Goal: Task Accomplishment & Management: Use online tool/utility

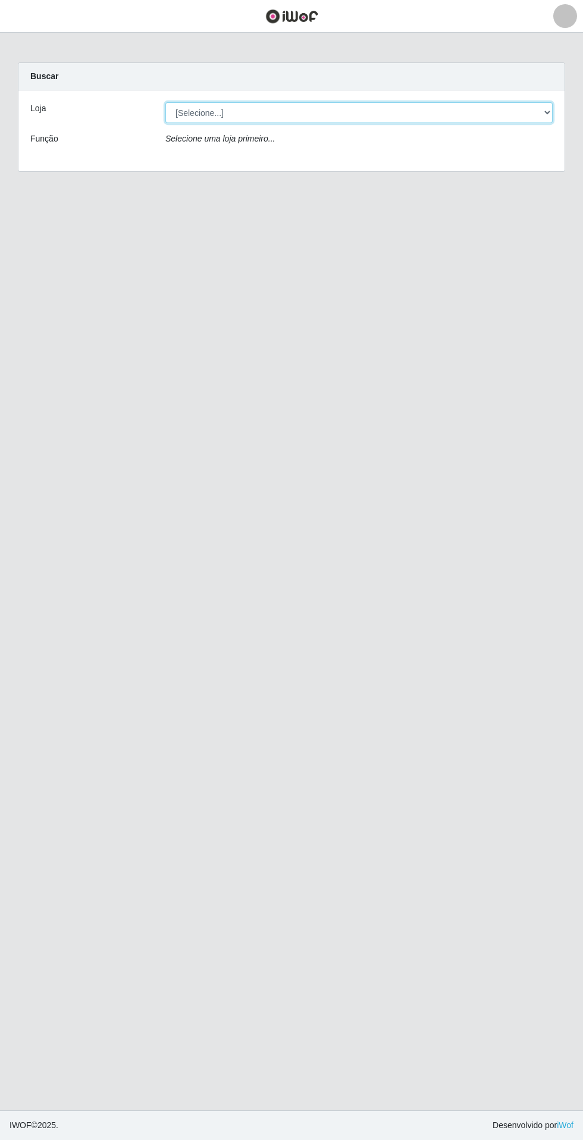
click at [364, 112] on select "[Selecione...] Extrabom - Loja 05 [GEOGRAPHIC_DATA]" at bounding box center [358, 112] width 387 height 21
select select "494"
click at [165, 102] on select "[Selecione...] Extrabom - Loja 05 Jardim Camburi" at bounding box center [358, 112] width 387 height 21
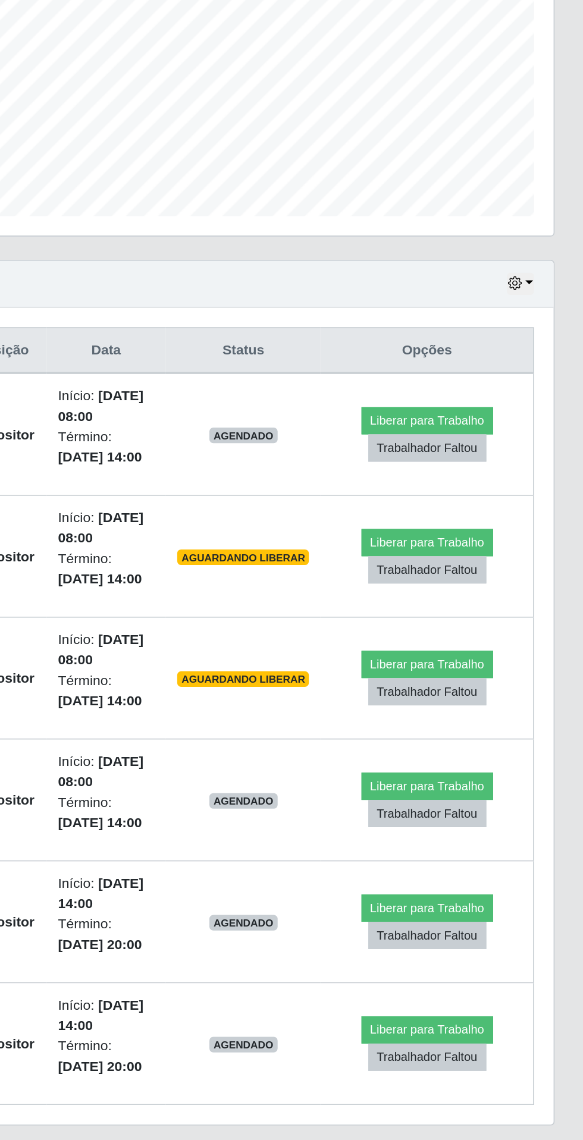
scroll to position [2, 0]
click at [496, 694] on button "Liberar para Trabalho" at bounding box center [487, 698] width 80 height 17
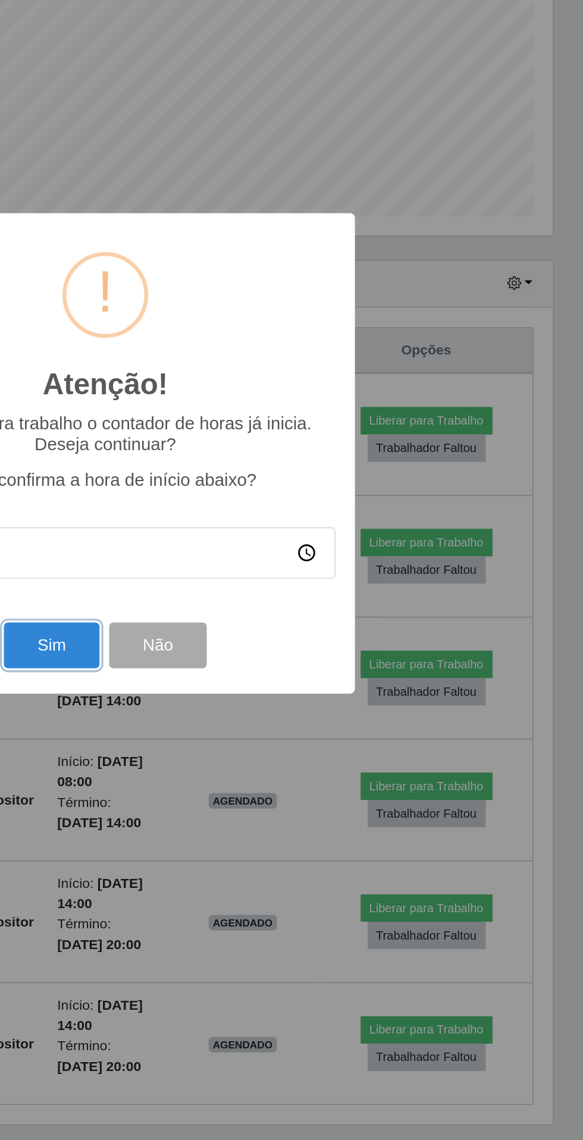
click at [275, 683] on button "Sim" at bounding box center [259, 687] width 58 height 28
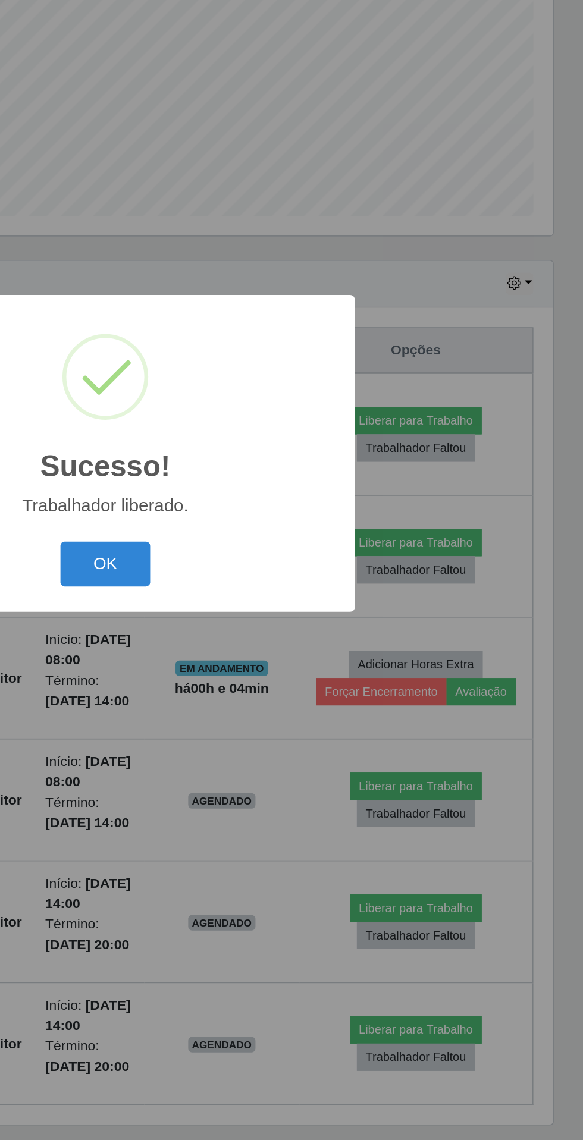
click at [286, 640] on button "OK" at bounding box center [291, 638] width 55 height 28
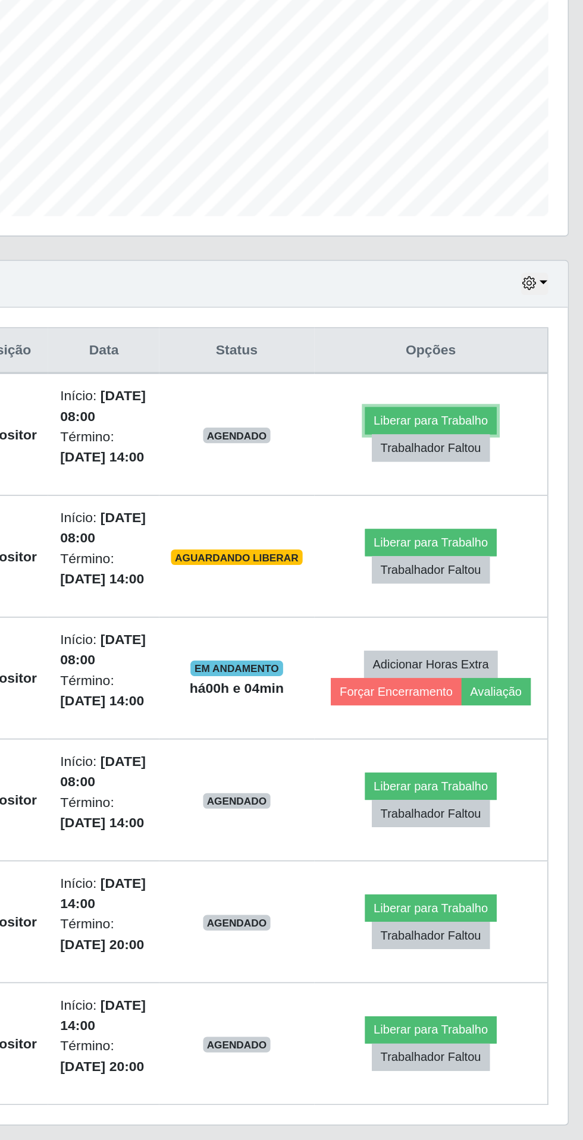
click at [461, 558] on button "Liberar para Trabalho" at bounding box center [481, 550] width 80 height 17
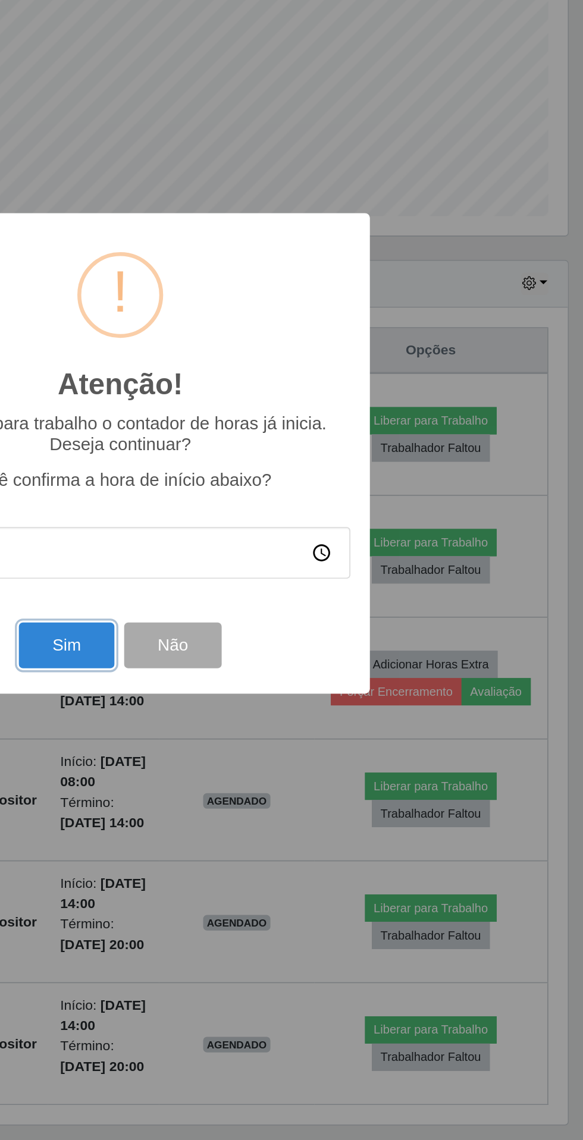
click at [256, 687] on button "Sim" at bounding box center [259, 687] width 58 height 28
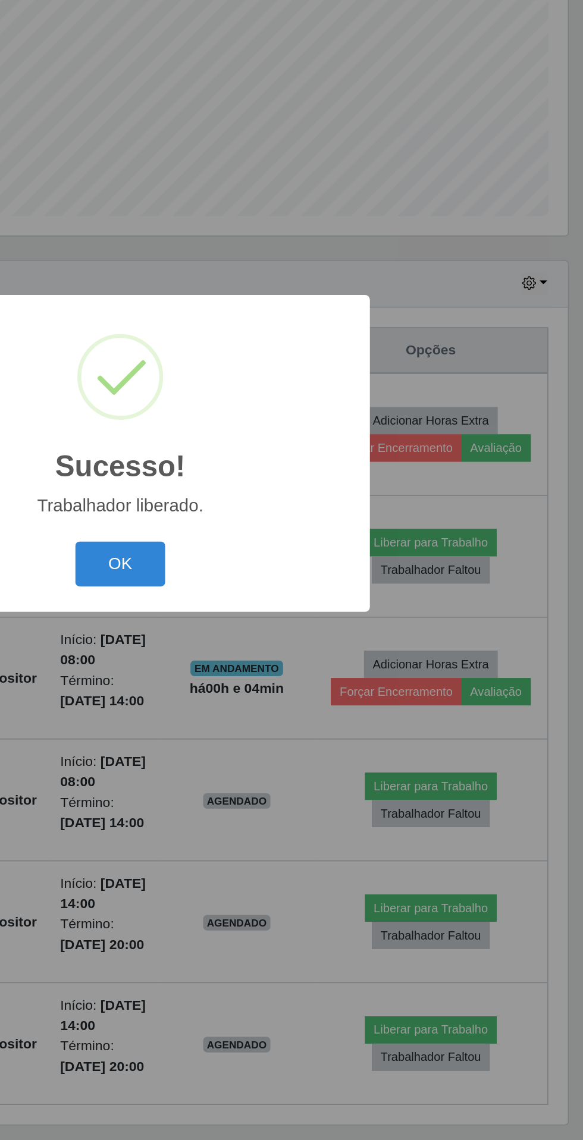
click at [286, 648] on button "OK" at bounding box center [291, 638] width 55 height 28
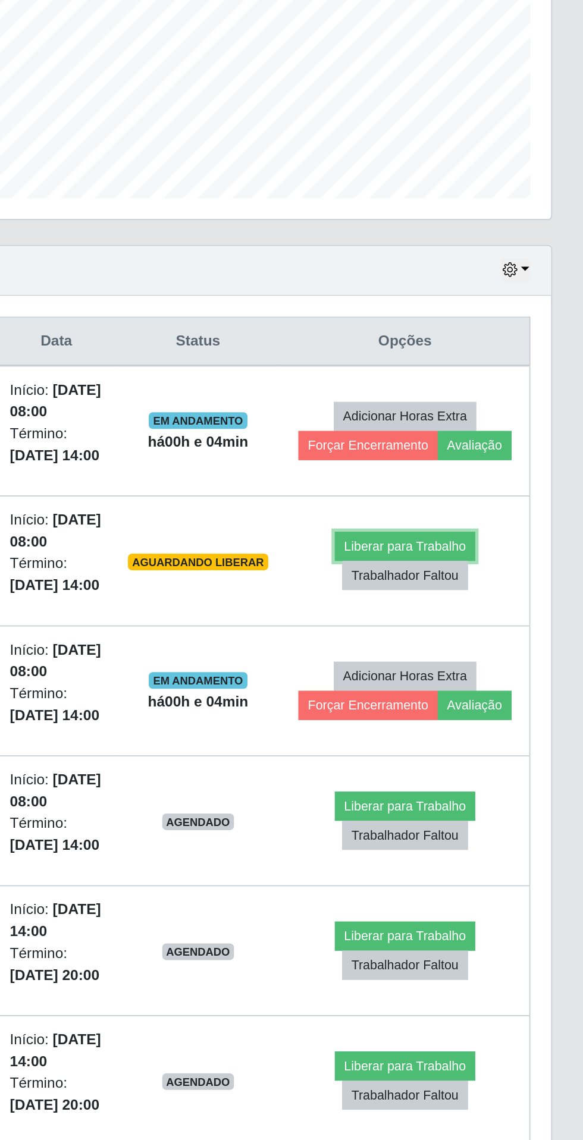
click at [455, 633] on button "Liberar para Trabalho" at bounding box center [481, 624] width 80 height 17
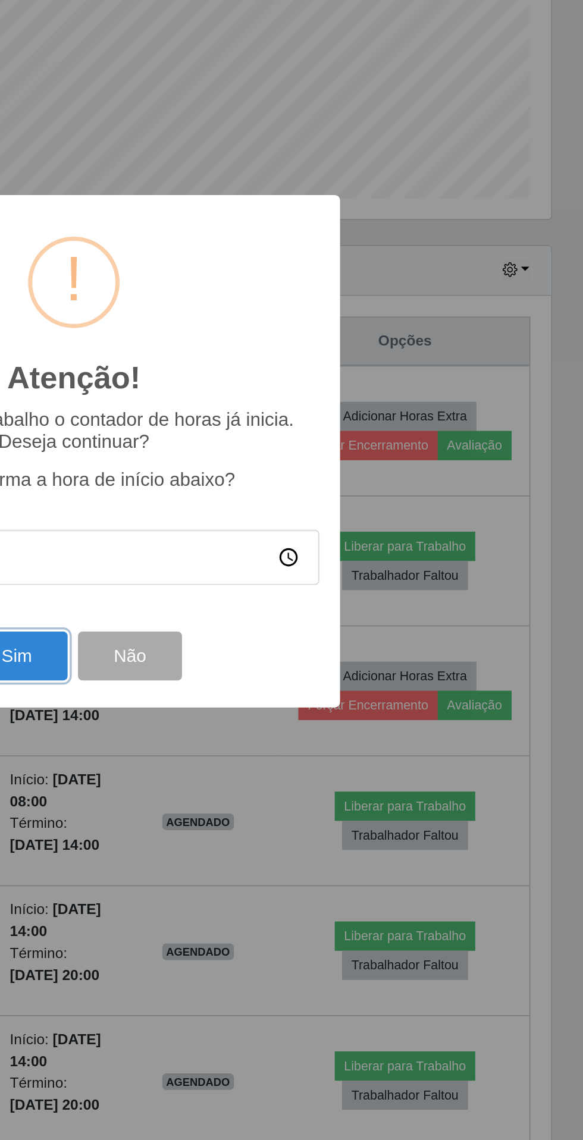
click at [276, 695] on button "Sim" at bounding box center [259, 687] width 58 height 28
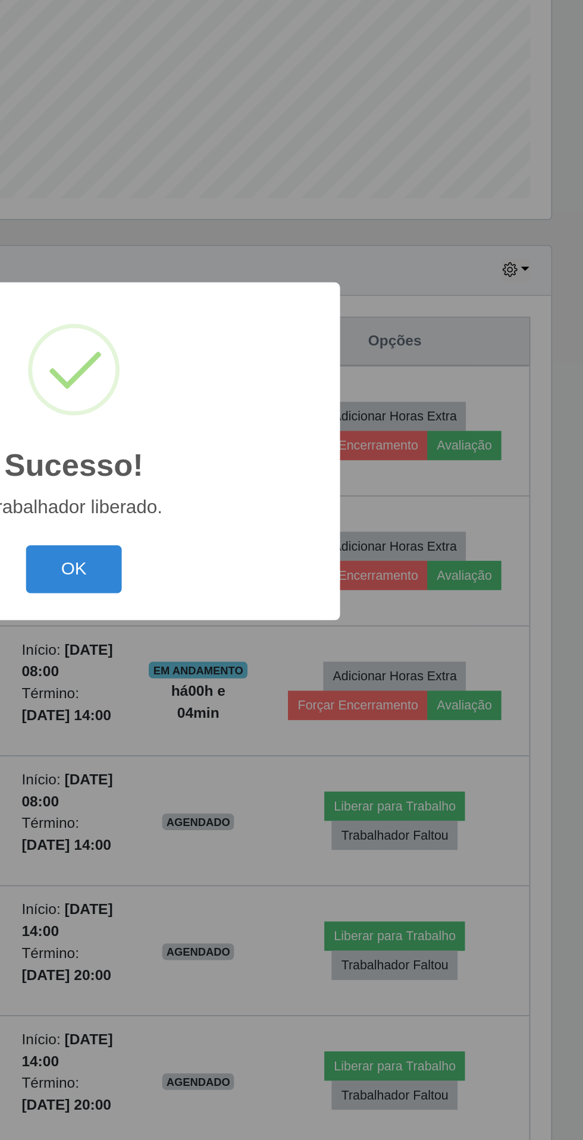
click at [299, 631] on button "OK" at bounding box center [291, 638] width 55 height 28
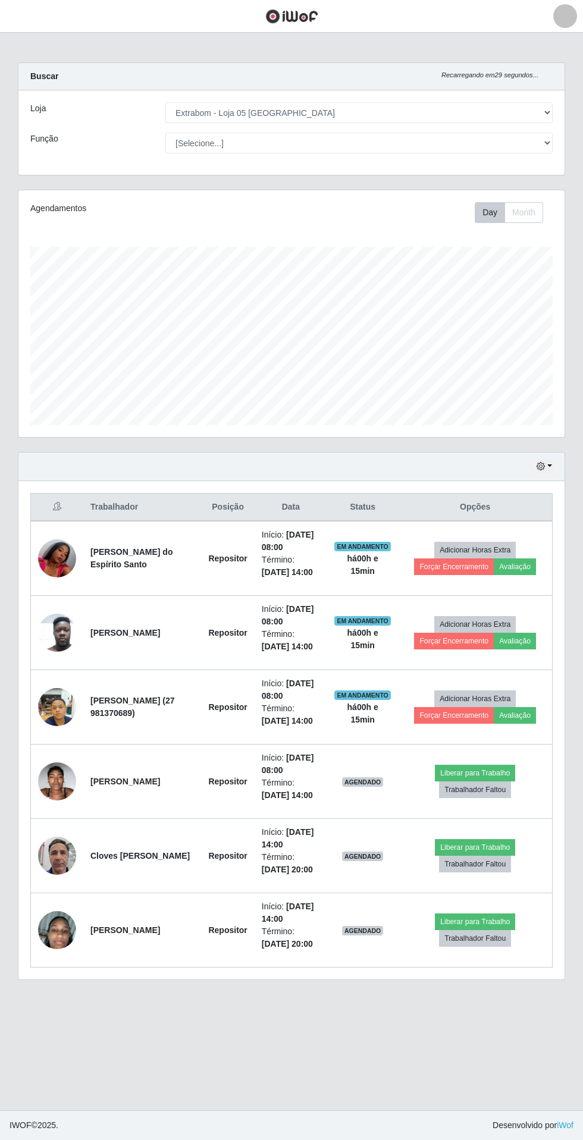
scroll to position [78, 0]
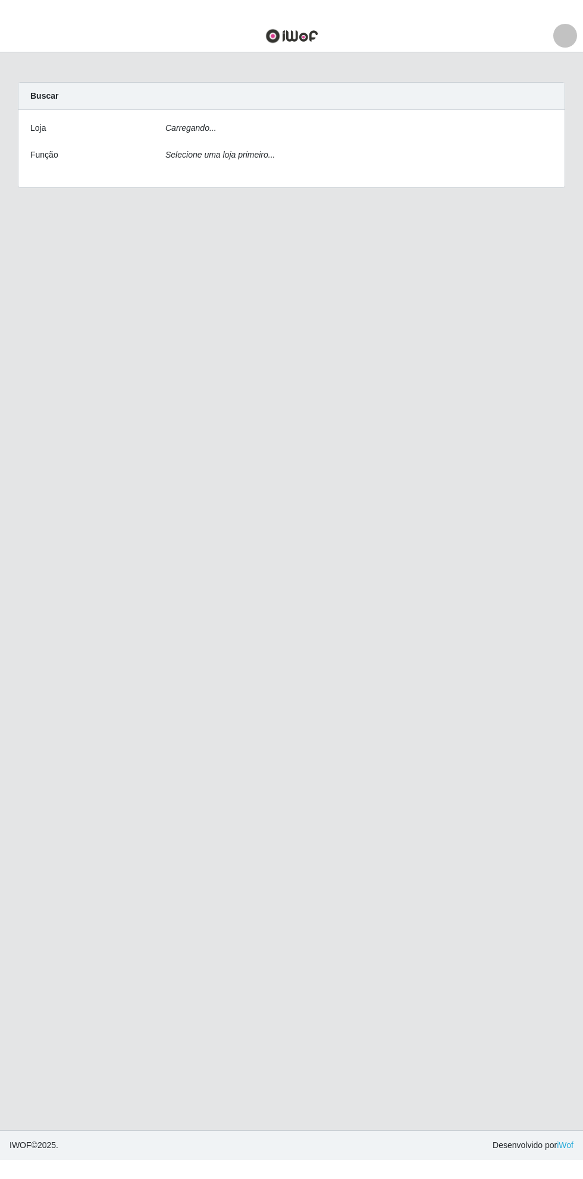
scroll to position [78, 0]
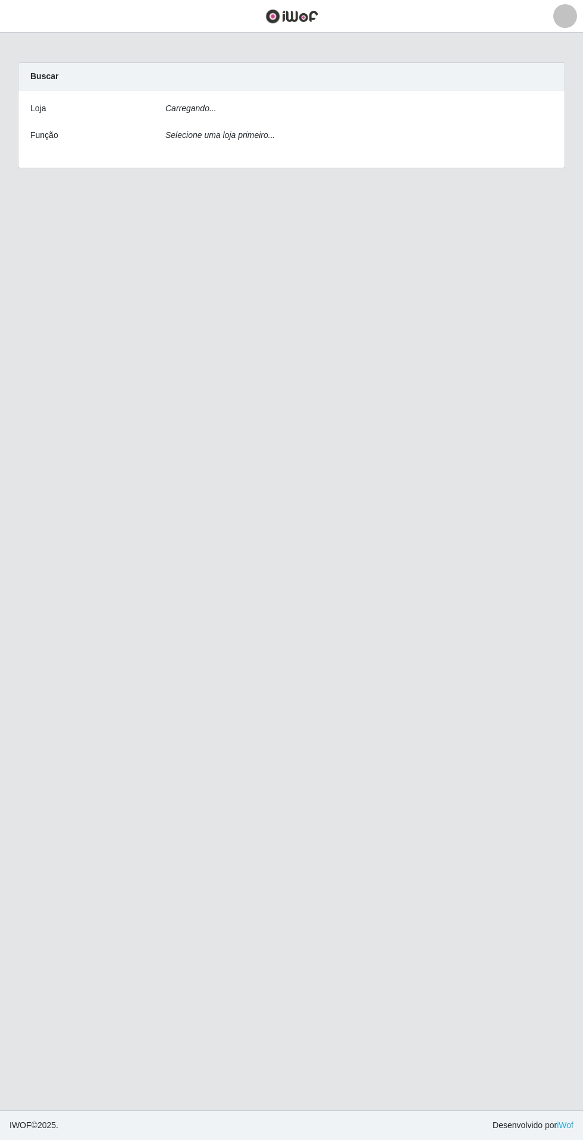
click at [196, 124] on div "Loja Carregando... Função Selecione uma loja primeiro..." at bounding box center [291, 128] width 546 height 77
click at [186, 110] on icon "Carregando..." at bounding box center [190, 108] width 51 height 10
click at [445, 112] on select "[Selecione...] Extrabom - Loja 05 [GEOGRAPHIC_DATA]" at bounding box center [358, 112] width 387 height 21
select select "494"
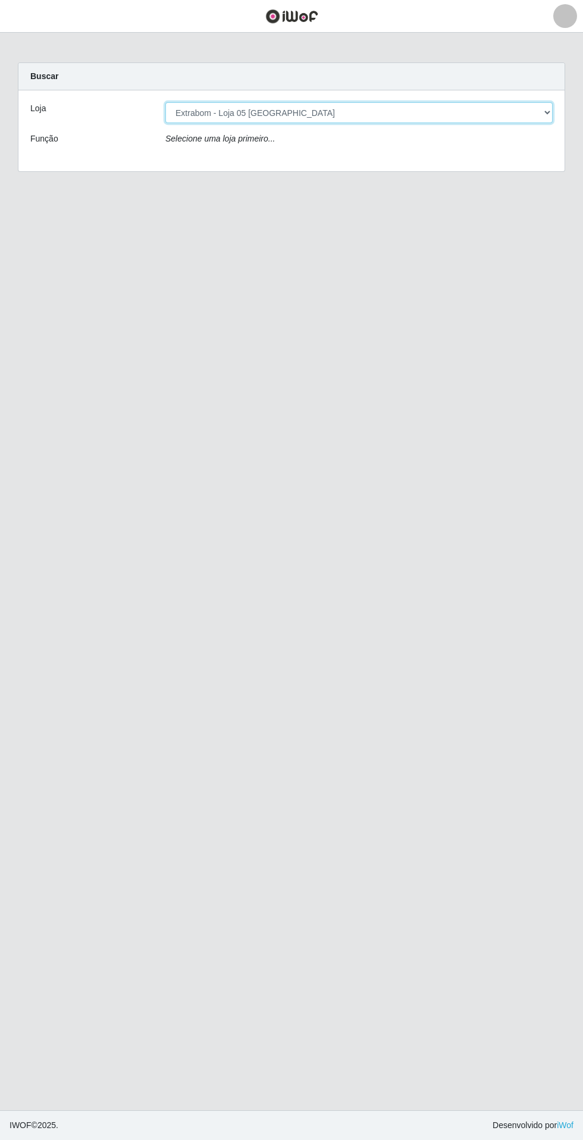
click at [165, 102] on select "[Selecione...] Extrabom - Loja 05 [GEOGRAPHIC_DATA]" at bounding box center [358, 112] width 387 height 21
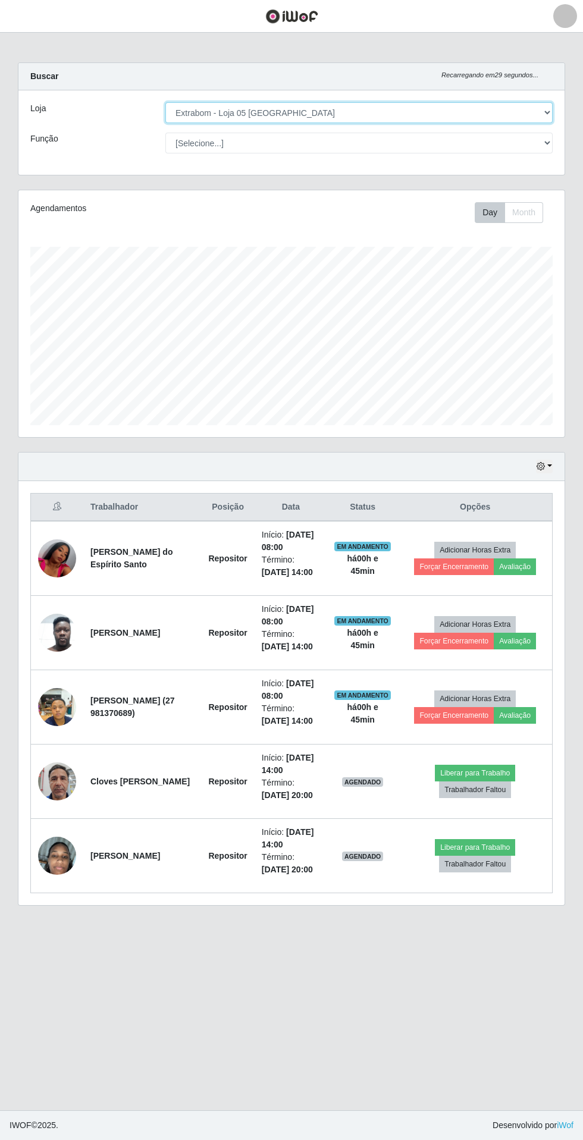
scroll to position [247, 546]
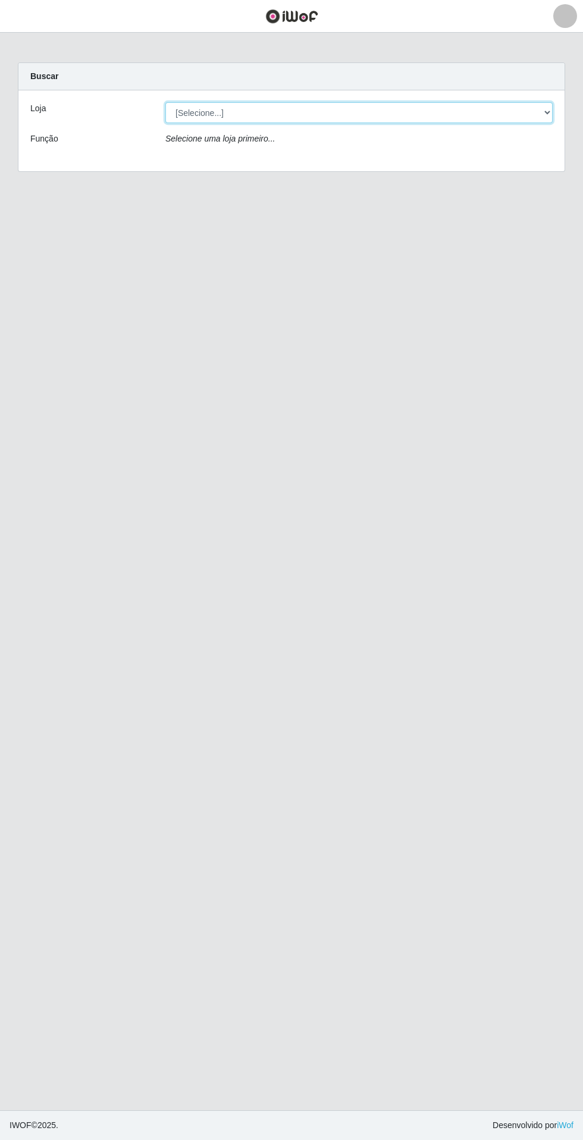
click at [389, 106] on select "[Selecione...] Extrabom - Loja 05 [GEOGRAPHIC_DATA]" at bounding box center [358, 112] width 387 height 21
select select "494"
click at [165, 102] on select "[Selecione...] Extrabom - Loja 05 [GEOGRAPHIC_DATA]" at bounding box center [358, 112] width 387 height 21
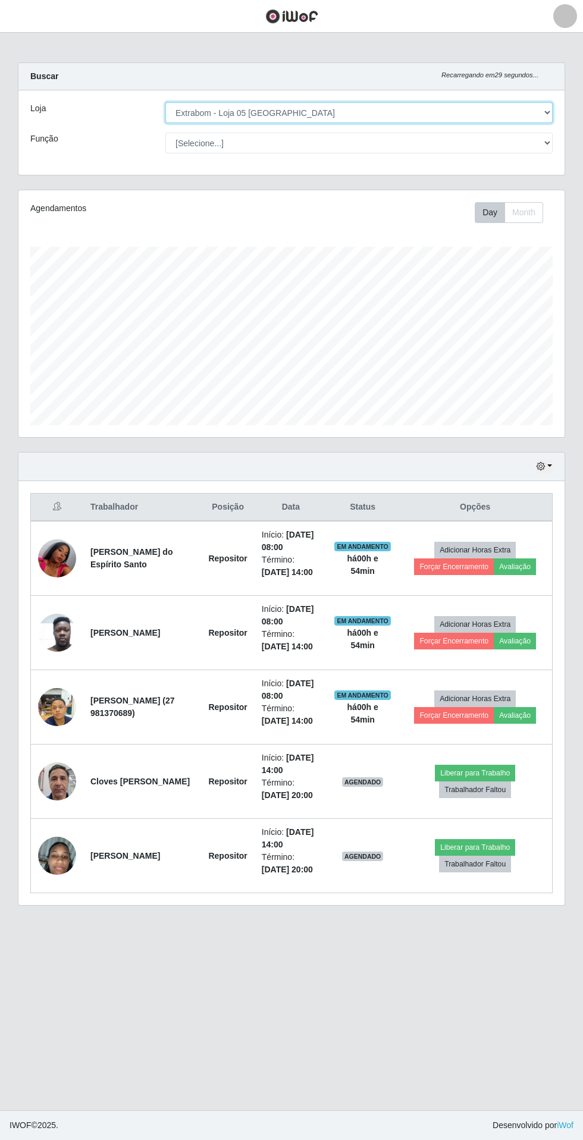
scroll to position [247, 546]
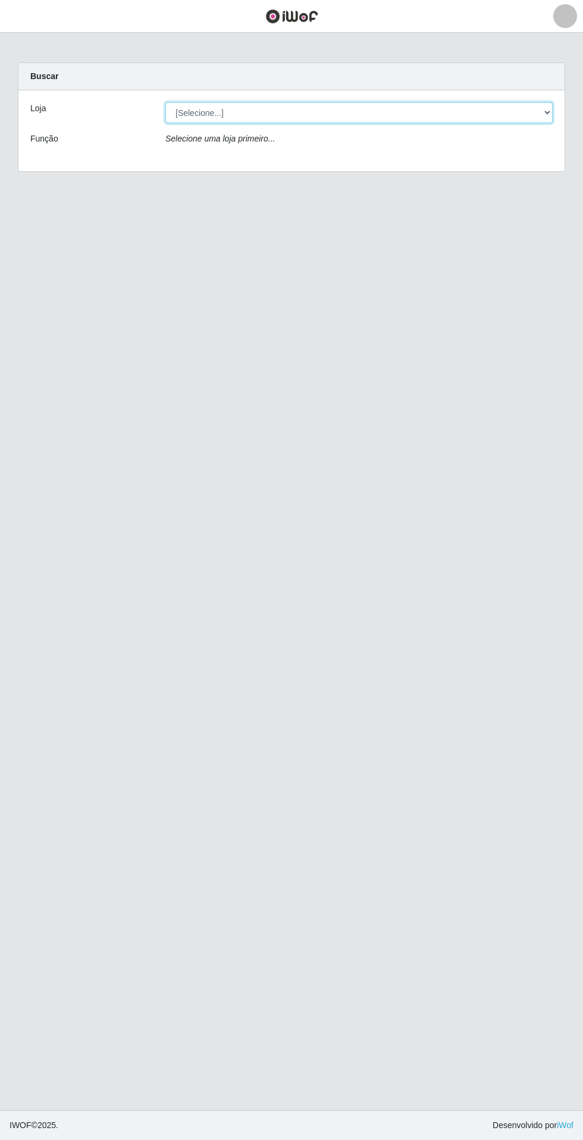
click at [412, 110] on select "[Selecione...] Extrabom - Loja 05 [GEOGRAPHIC_DATA]" at bounding box center [358, 112] width 387 height 21
select select "494"
click at [165, 102] on select "[Selecione...] Extrabom - Loja 05 [GEOGRAPHIC_DATA]" at bounding box center [358, 112] width 387 height 21
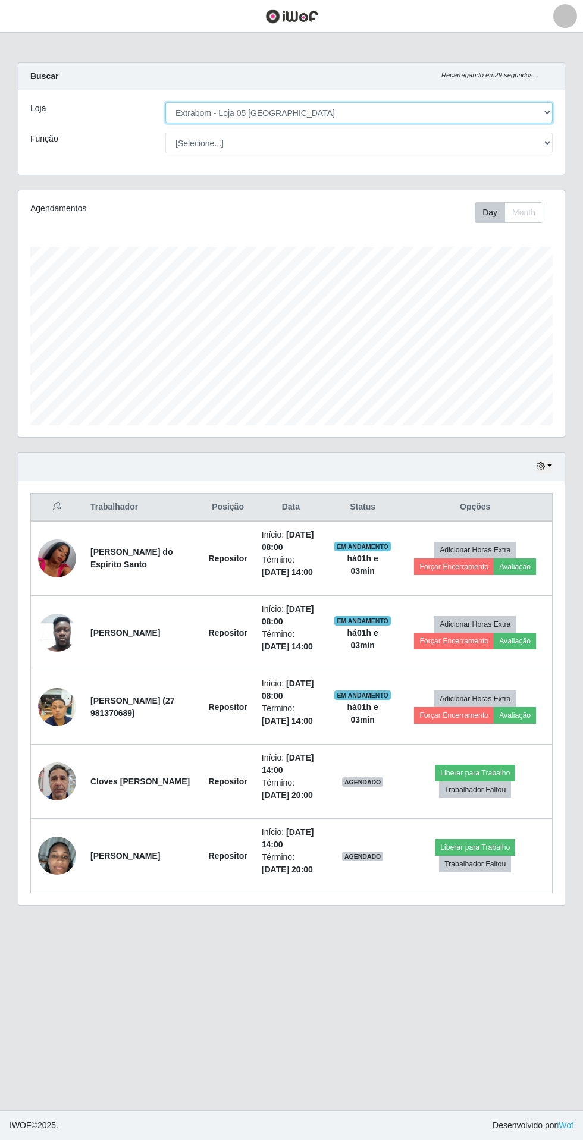
scroll to position [247, 546]
